Goal: Task Accomplishment & Management: Manage account settings

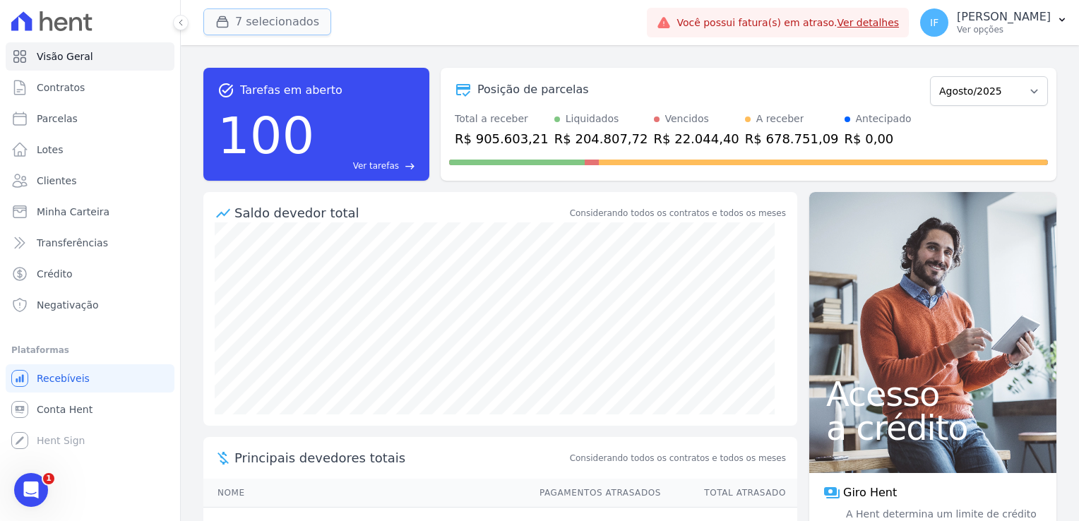
click at [282, 20] on button "7 selecionados" at bounding box center [267, 21] width 128 height 27
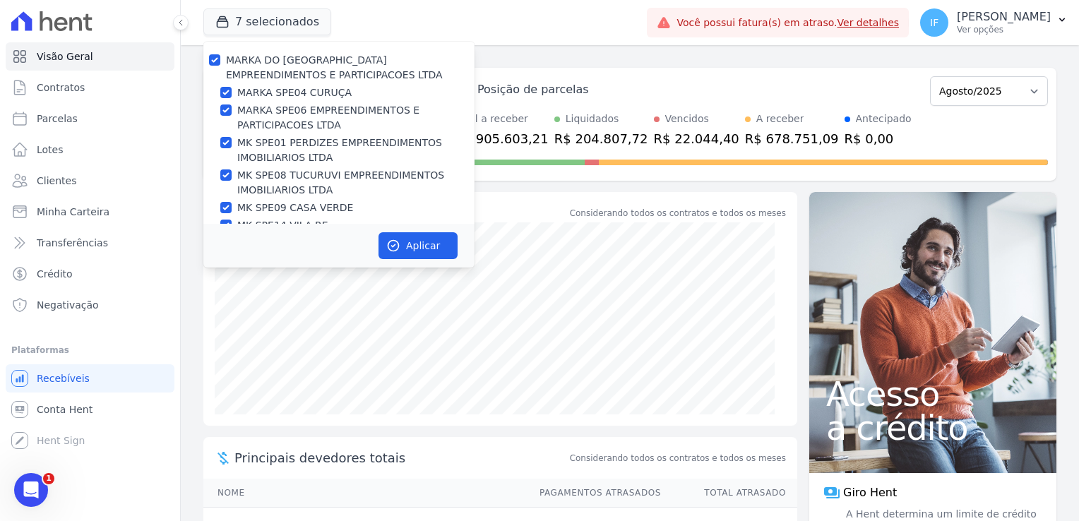
click at [232, 54] on label "MARKA DO [GEOGRAPHIC_DATA] EMPREENDIMENTOS E PARTICIPACOES LTDA" at bounding box center [334, 67] width 217 height 26
click at [220, 54] on input "MARKA DO [GEOGRAPHIC_DATA] EMPREENDIMENTOS E PARTICIPACOES LTDA" at bounding box center [214, 59] width 11 height 11
checkbox input "false"
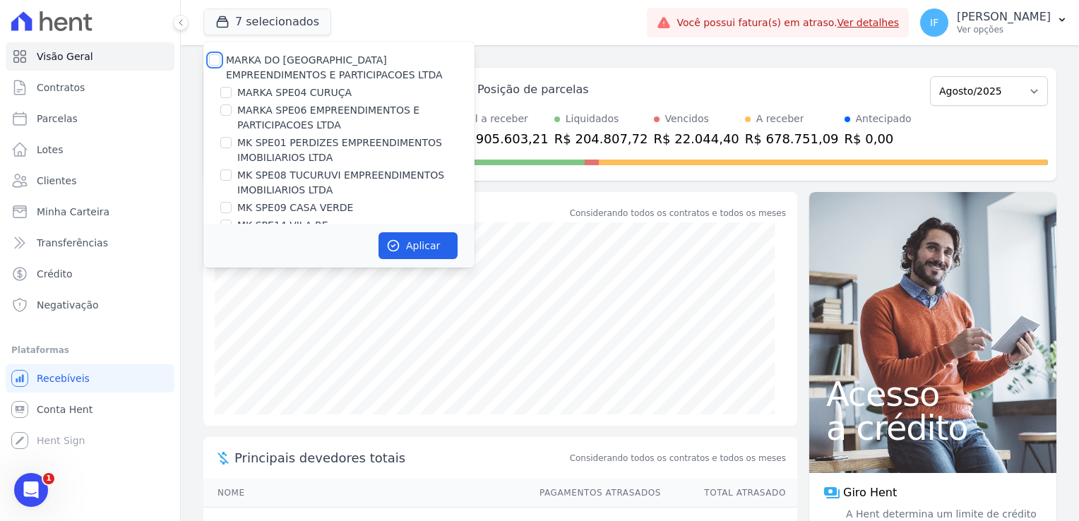
checkbox input "false"
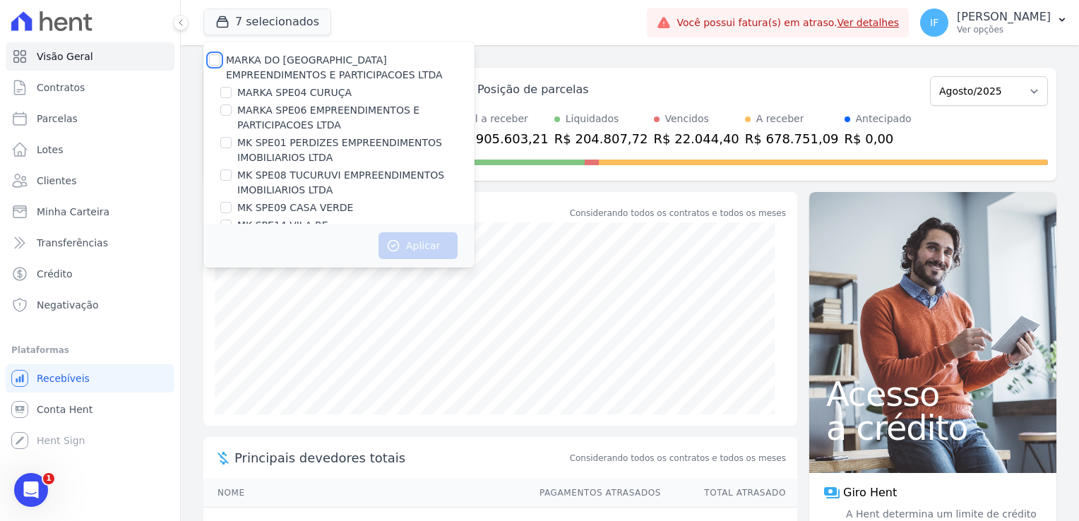
scroll to position [37, 0]
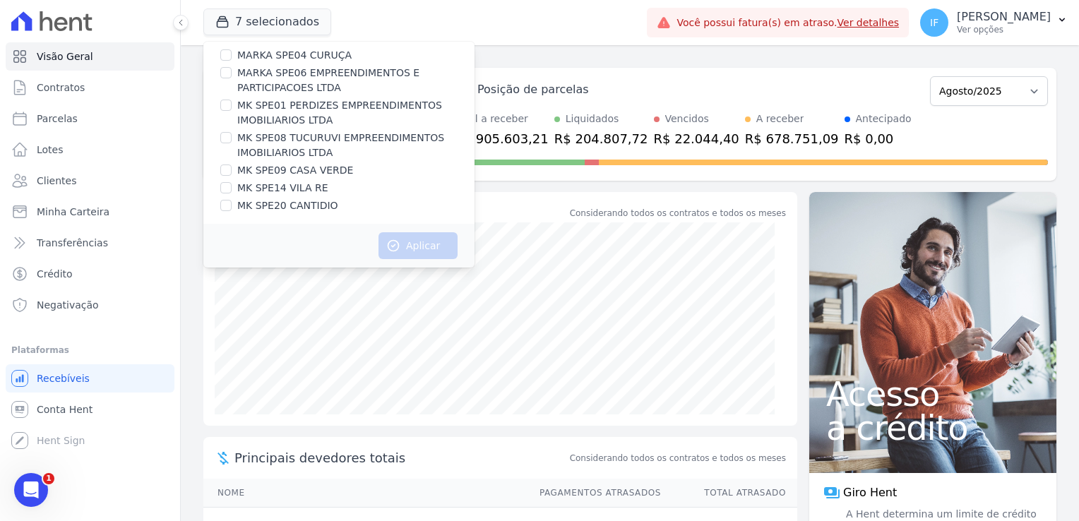
click at [287, 54] on label "MARKA SPE04 CURUÇA" at bounding box center [294, 55] width 114 height 15
click at [232, 54] on input "MARKA SPE04 CURUÇA" at bounding box center [225, 54] width 11 height 11
checkbox input "true"
click at [423, 246] on button "Aplicar" at bounding box center [417, 245] width 79 height 27
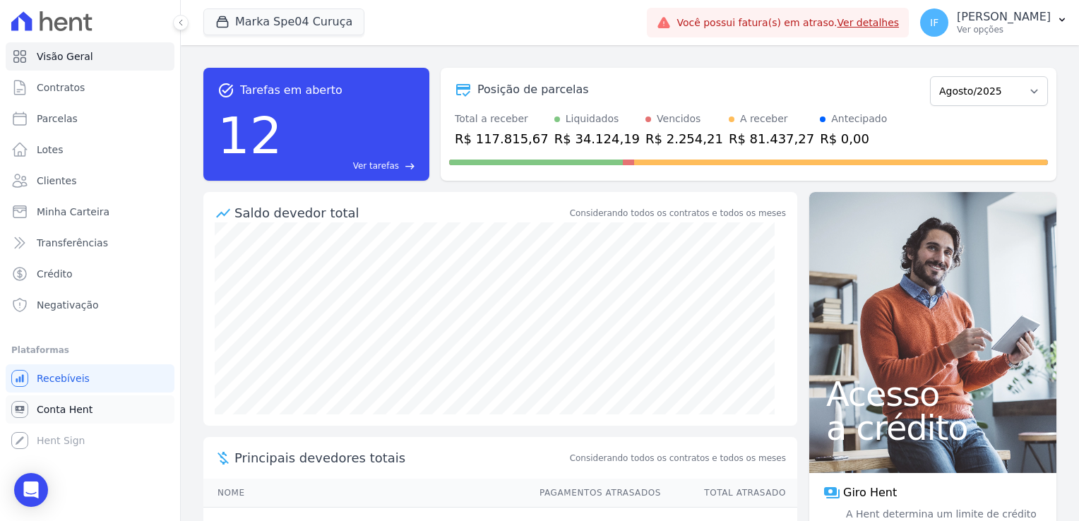
click at [80, 414] on span "Conta Hent" at bounding box center [65, 409] width 56 height 14
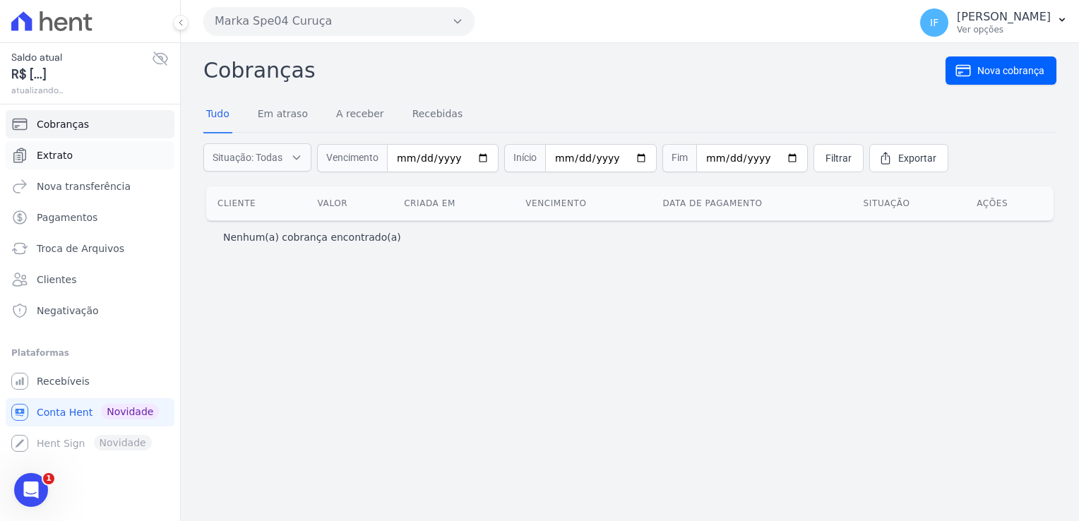
click at [61, 155] on span "Extrato" at bounding box center [55, 155] width 36 height 14
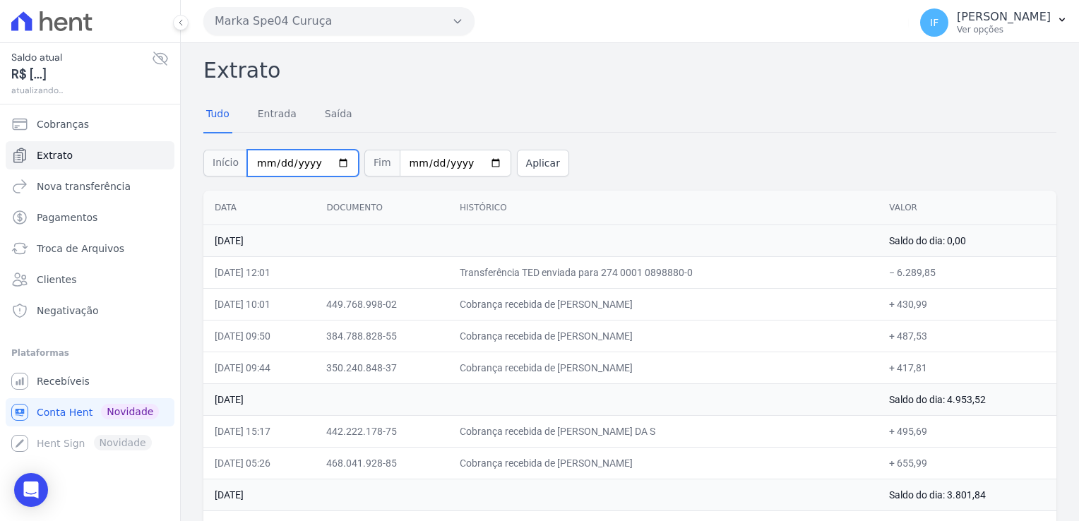
click at [335, 160] on input "2025-08-01" at bounding box center [303, 163] width 112 height 27
type input "[DATE]"
click at [474, 164] on input "2025-08-12" at bounding box center [456, 163] width 112 height 27
click at [474, 164] on input "2025-08-31" at bounding box center [456, 163] width 112 height 27
type input "[DATE]"
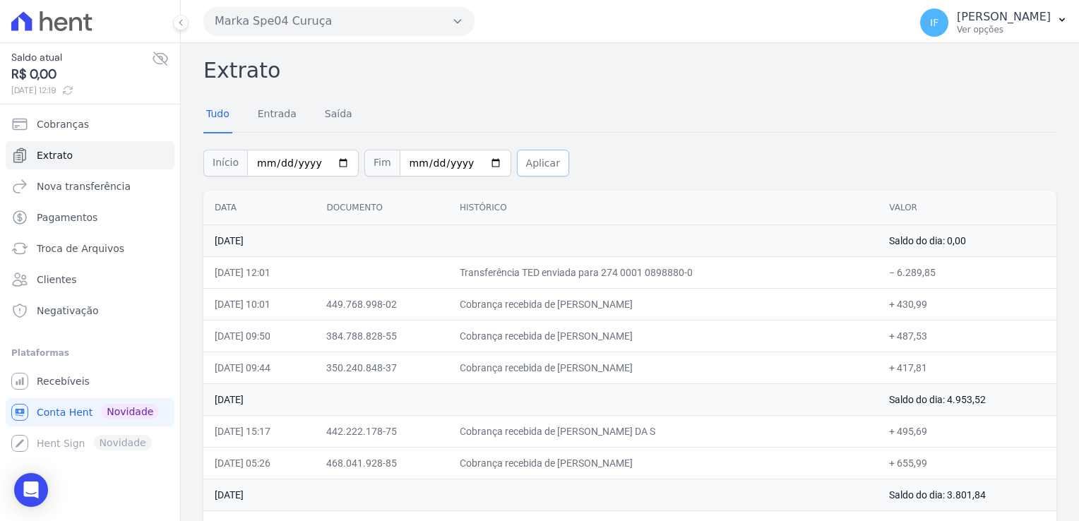
click at [519, 164] on button "Aplicar" at bounding box center [543, 163] width 52 height 27
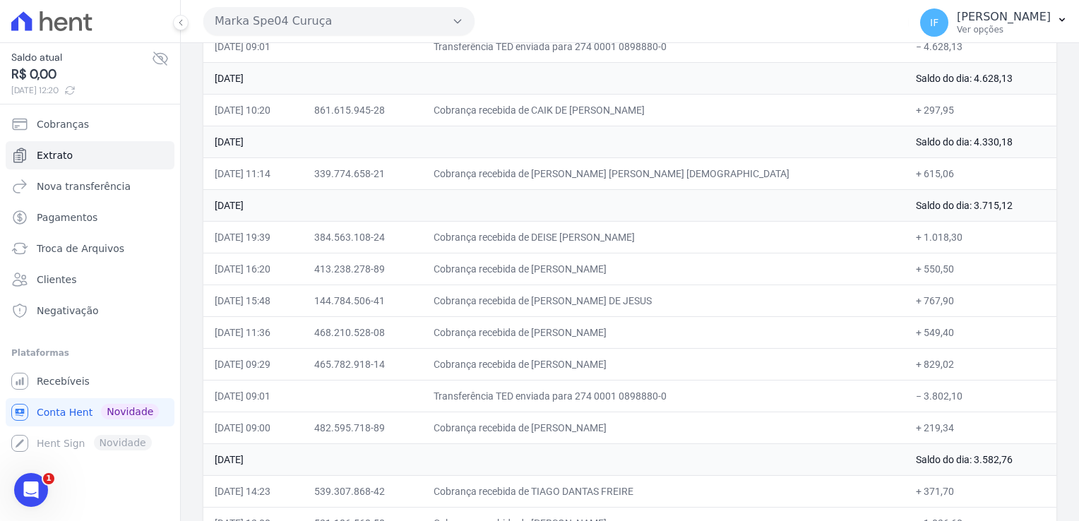
scroll to position [4647, 0]
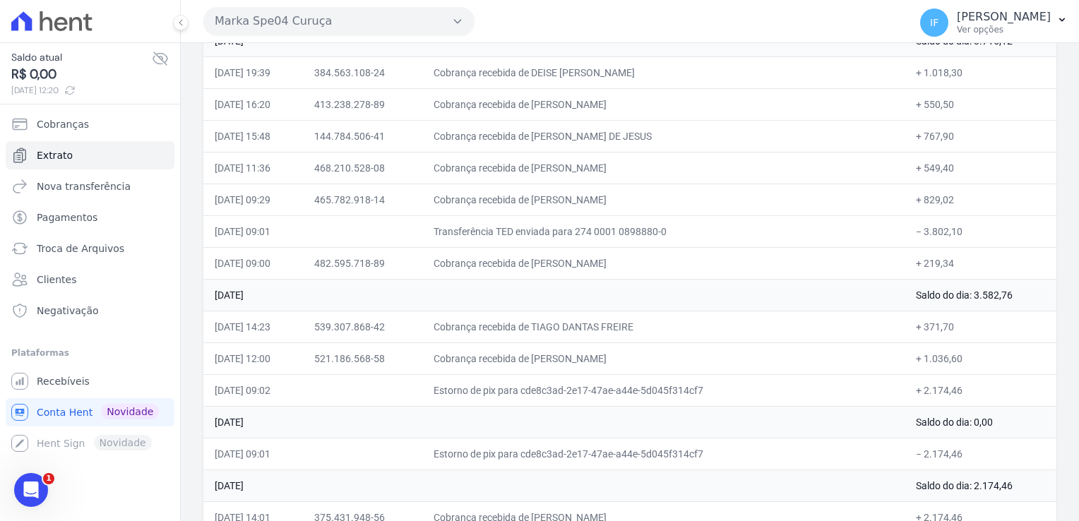
drag, startPoint x: 214, startPoint y: 63, endPoint x: 960, endPoint y: 486, distance: 857.5
drag, startPoint x: 960, startPoint y: 486, endPoint x: 859, endPoint y: 360, distance: 161.2
copy div "loremi Dolo Sitamet Conse Adipis Eli Seddoei Temp Incididun Utlaboree Dolor 07 …"
